Goal: Information Seeking & Learning: Learn about a topic

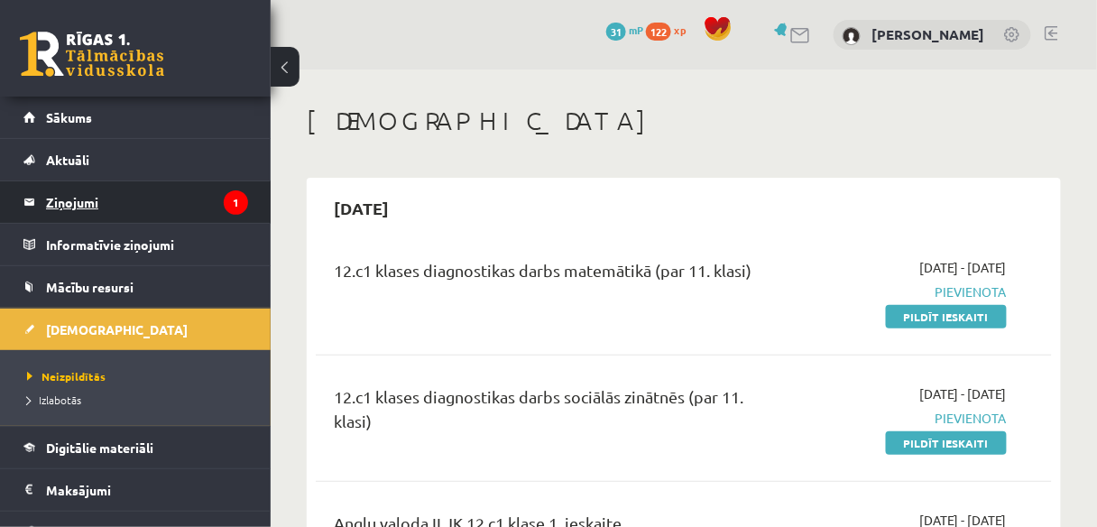
click at [155, 191] on legend "Ziņojumi 1" at bounding box center [147, 201] width 202 height 41
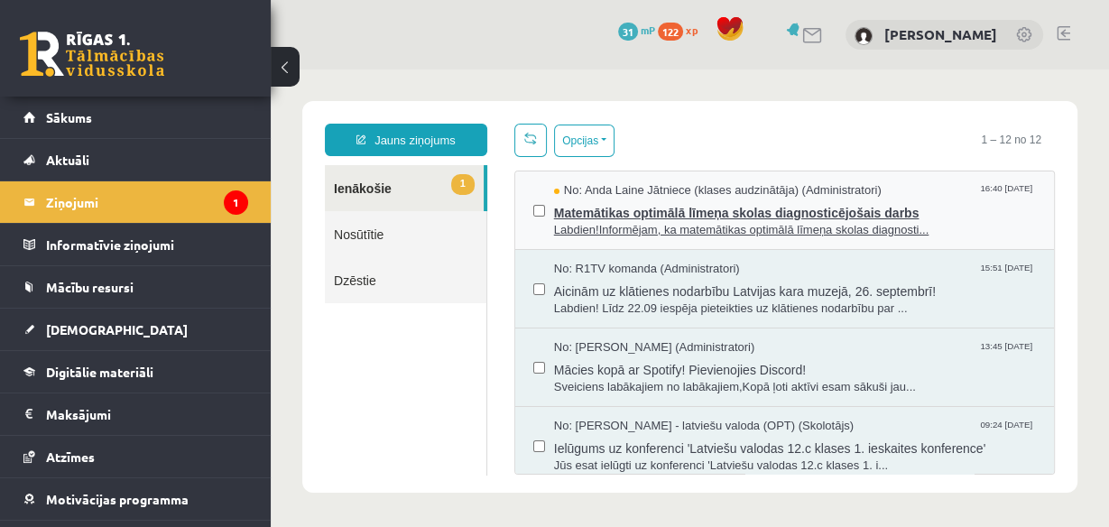
click at [691, 216] on span "Matemātikas optimālā līmeņa skolas diagnosticējošais darbs" at bounding box center [795, 210] width 482 height 23
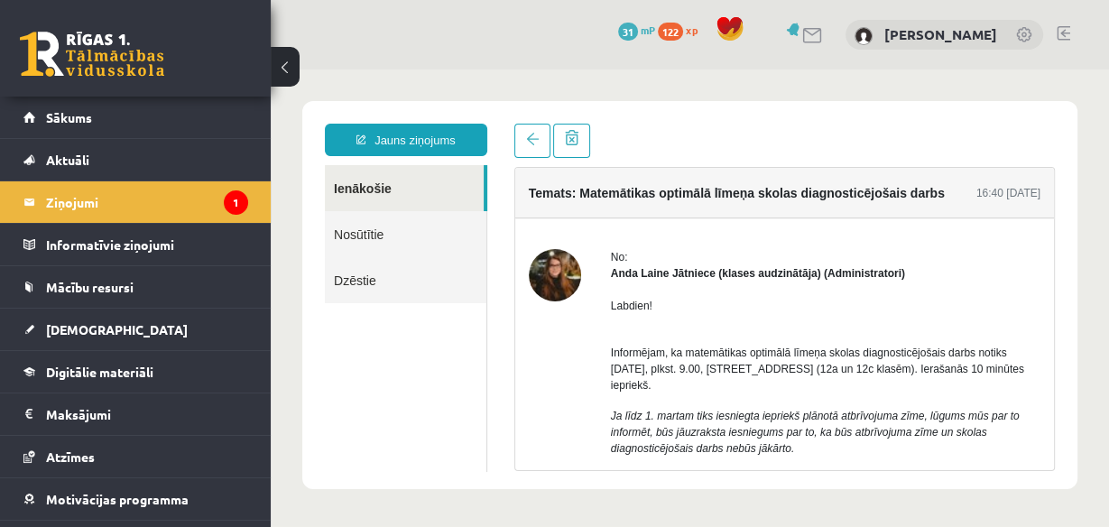
scroll to position [72, 0]
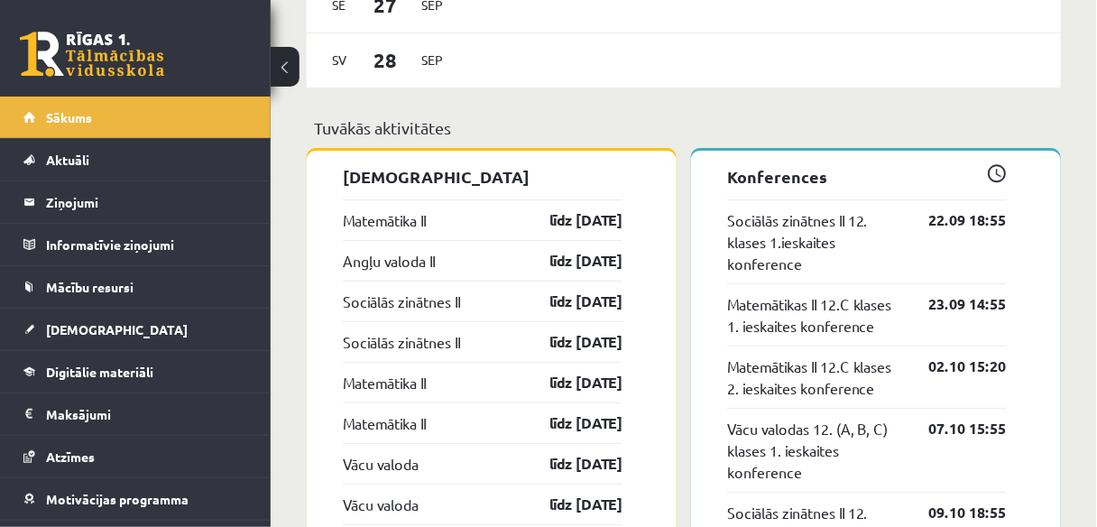
scroll to position [1588, 0]
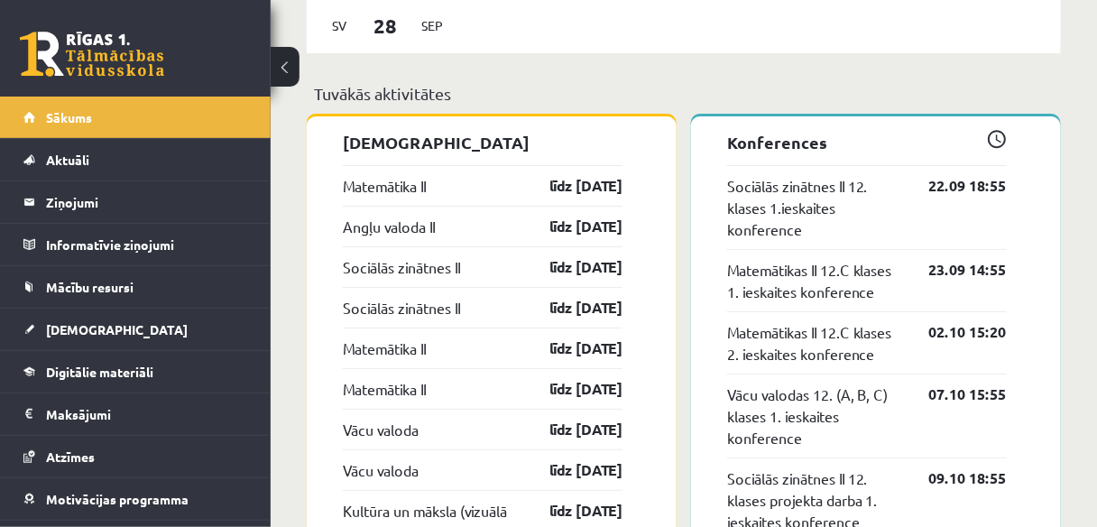
click at [979, 297] on div "23.09 14:55" at bounding box center [954, 280] width 105 height 43
click at [752, 297] on link "Matemātikas II 12.C klases 1. ieskaites konference" at bounding box center [814, 280] width 175 height 43
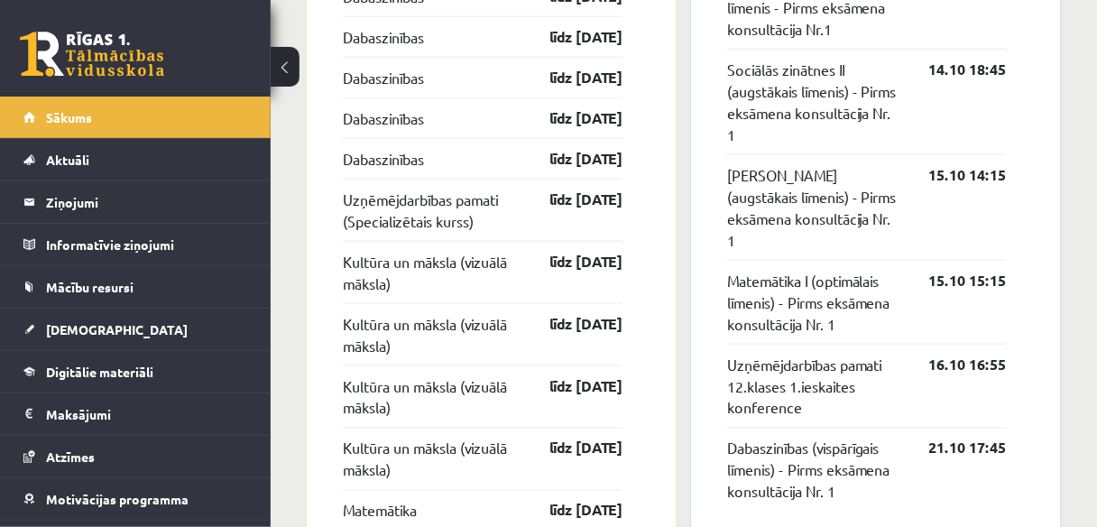
scroll to position [2165, 0]
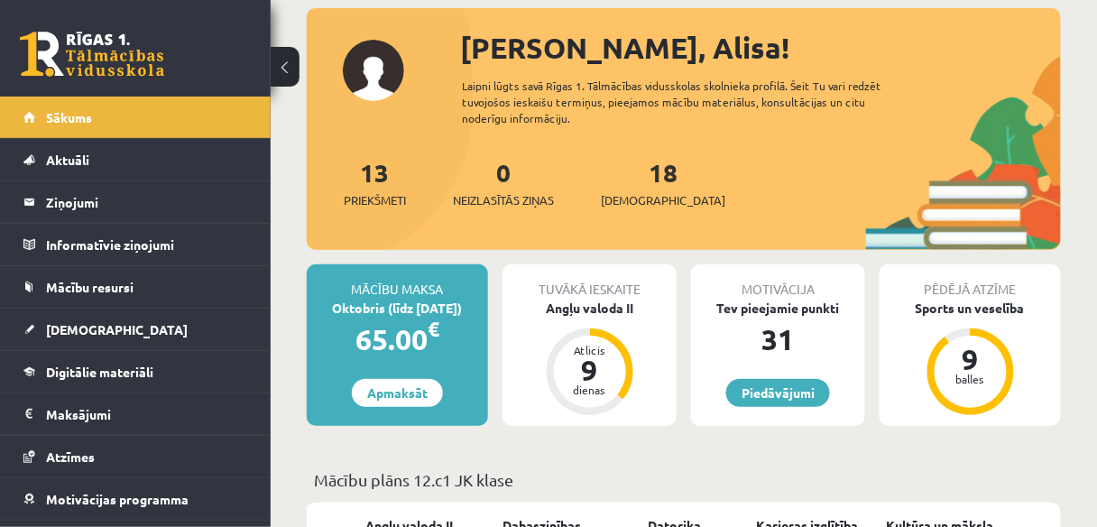
scroll to position [69, 0]
